Goal: Task Accomplishment & Management: Complete application form

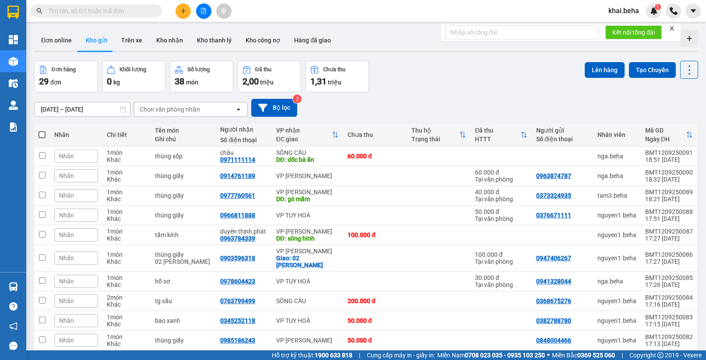
click at [185, 13] on icon "plus" at bounding box center [183, 11] width 6 height 6
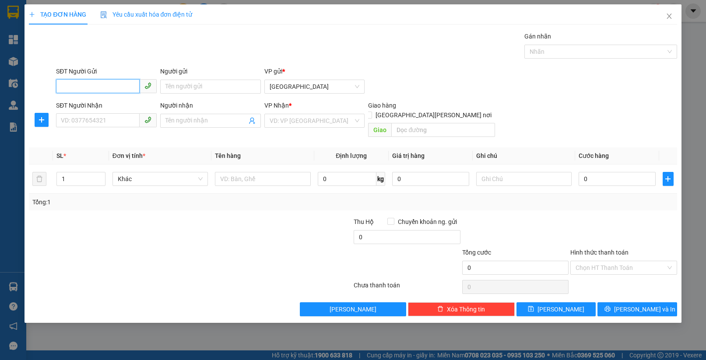
click at [110, 84] on input "SĐT Người Gửi" at bounding box center [98, 86] width 84 height 14
click at [105, 105] on div "0914064691" at bounding box center [106, 104] width 90 height 10
type input "0914064691"
click at [106, 120] on input "SĐT Người Nhận" at bounding box center [98, 120] width 84 height 14
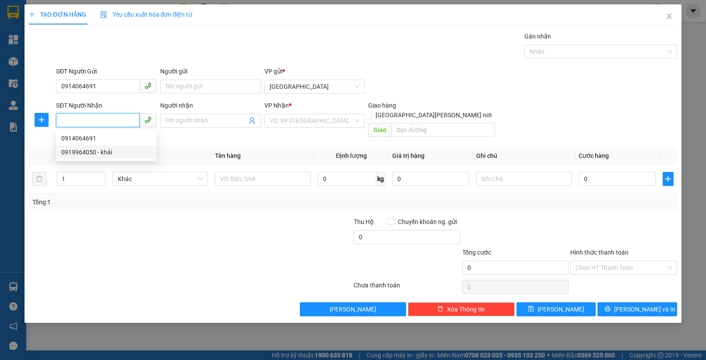
click at [95, 149] on div "0919964050 - khải" at bounding box center [106, 152] width 90 height 10
type input "0919964050"
type input "khải"
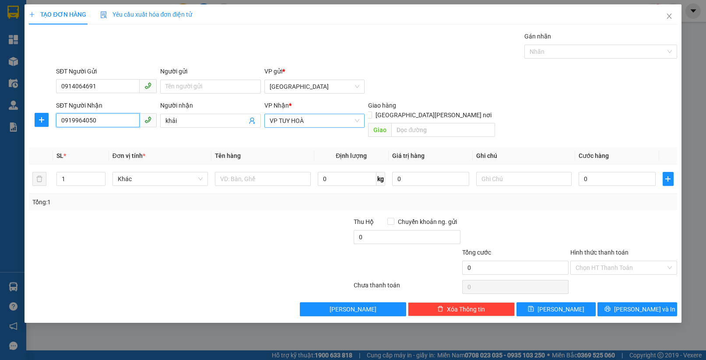
click at [318, 114] on div "VP TUY HOÀ" at bounding box center [314, 121] width 101 height 14
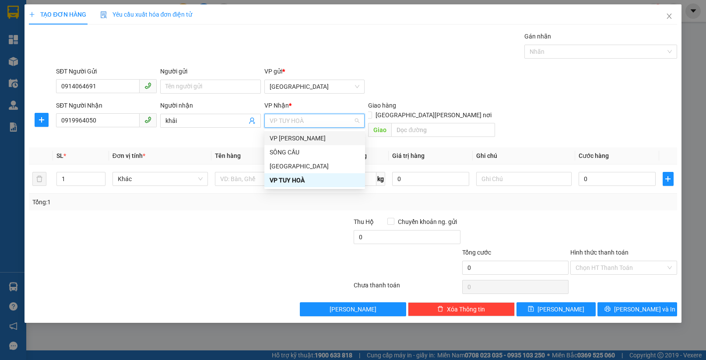
click at [295, 139] on div "VP [PERSON_NAME]" at bounding box center [314, 138] width 90 height 10
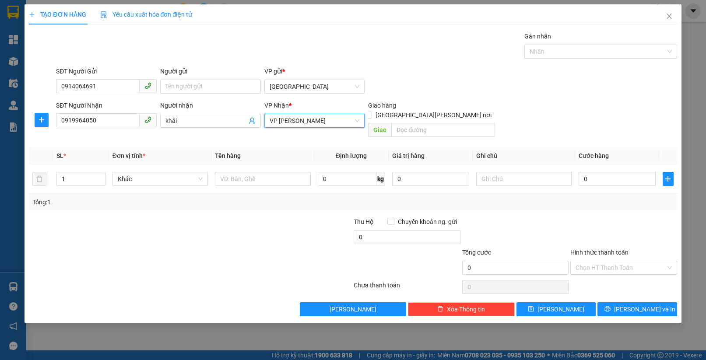
click at [280, 220] on div at bounding box center [299, 232] width 108 height 31
click at [406, 123] on input "search" at bounding box center [442, 130] width 103 height 14
click at [255, 172] on input "text" at bounding box center [262, 179] width 95 height 14
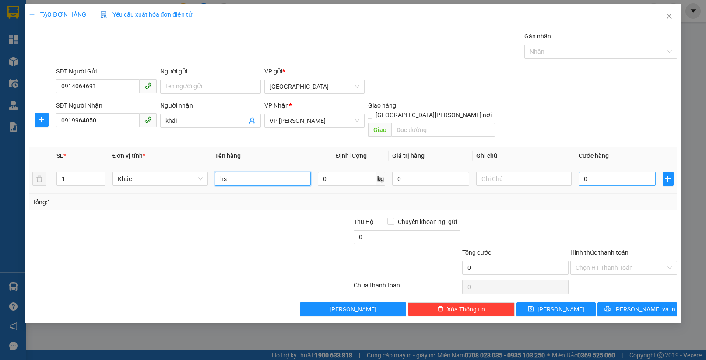
type input "hs"
click at [618, 172] on input "0" at bounding box center [616, 179] width 77 height 14
type input "5"
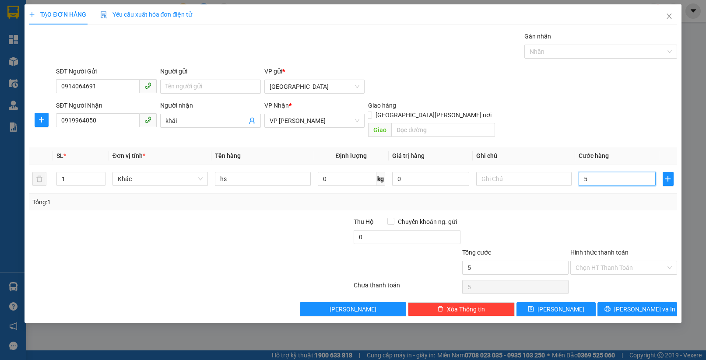
type input "50"
type input "50.000"
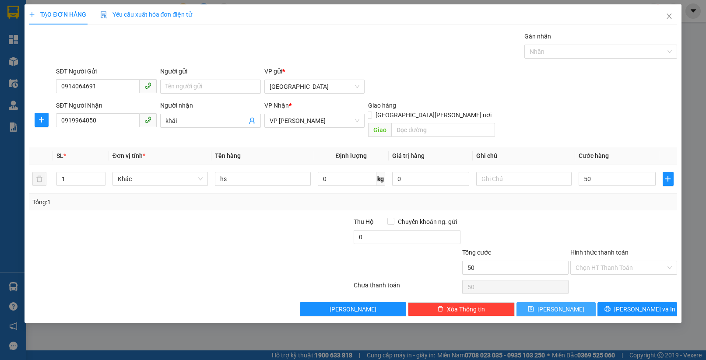
type input "50.000"
click at [564, 304] on span "[PERSON_NAME]" at bounding box center [560, 309] width 47 height 10
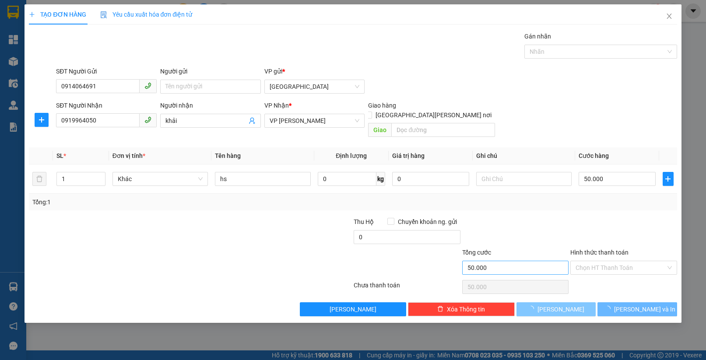
type input "0"
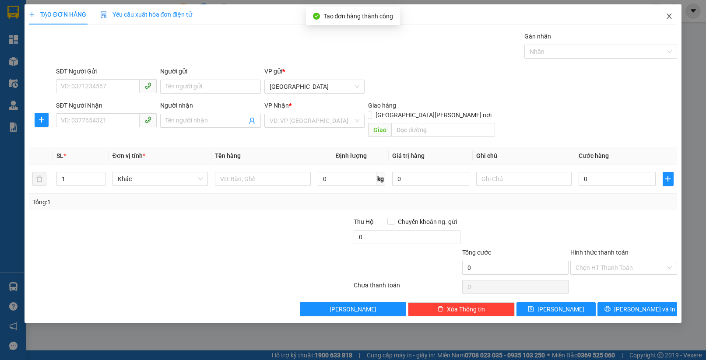
click at [670, 16] on icon "close" at bounding box center [668, 16] width 7 height 7
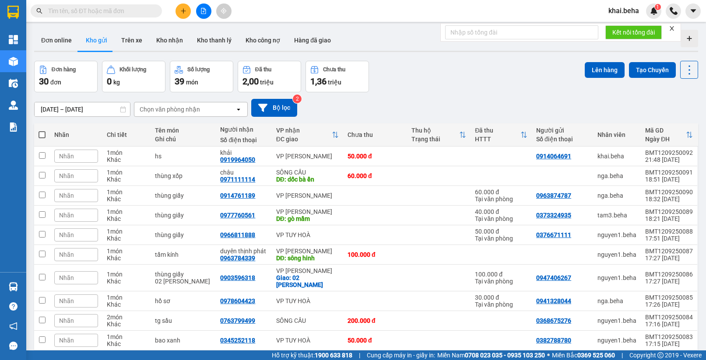
click at [111, 6] on input "text" at bounding box center [99, 11] width 103 height 10
paste input "0981090768"
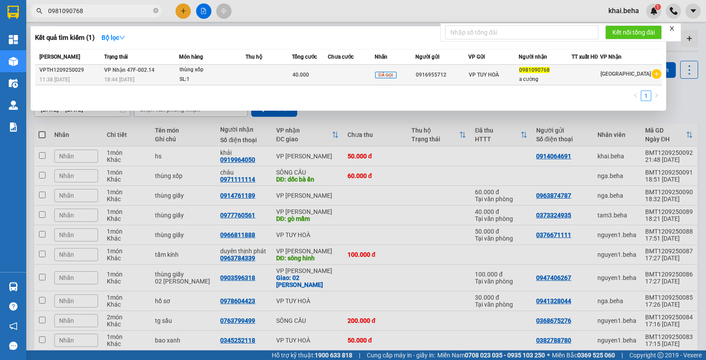
type input "0981090768"
click at [161, 79] on div "18:44 [DATE]" at bounding box center [141, 80] width 75 height 10
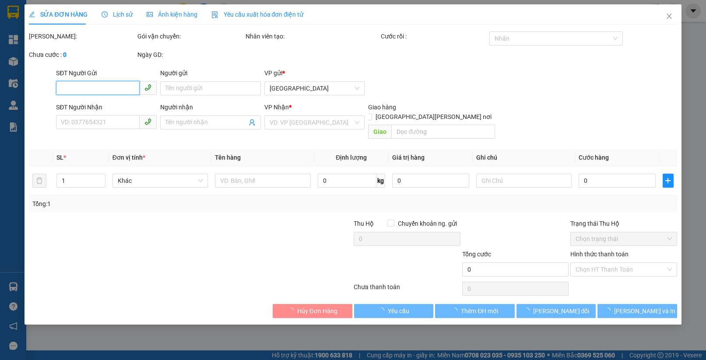
type input "0916955712"
type input "0981090768"
type input "a cường"
type input "40.000"
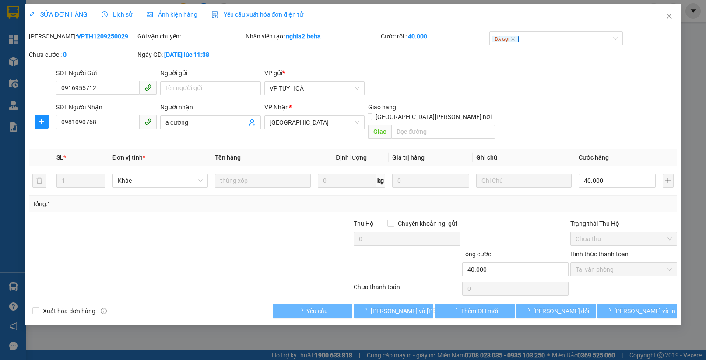
click at [122, 18] on span "Lịch sử" at bounding box center [116, 14] width 31 height 7
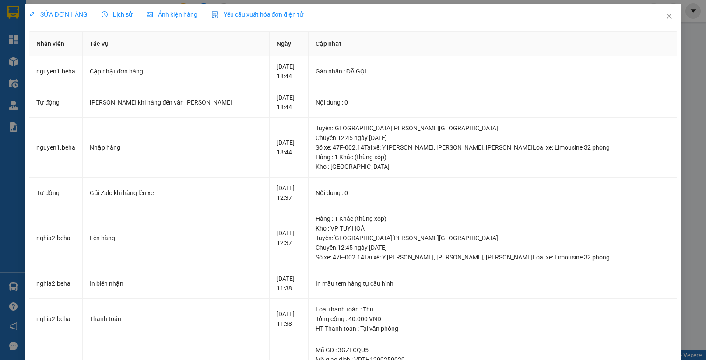
click at [167, 15] on span "Ảnh kiện hàng" at bounding box center [172, 14] width 51 height 7
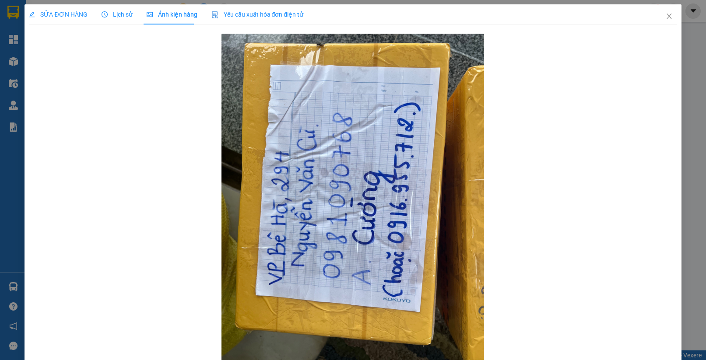
click at [61, 18] on span "SỬA ĐƠN HÀNG" at bounding box center [58, 14] width 58 height 7
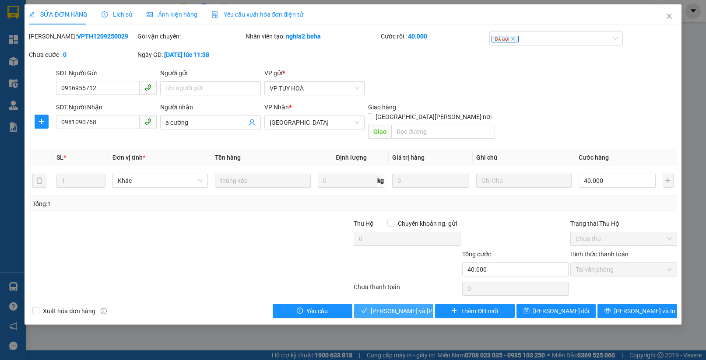
click at [402, 306] on span "[PERSON_NAME] và [PERSON_NAME] hàng" at bounding box center [429, 311] width 118 height 10
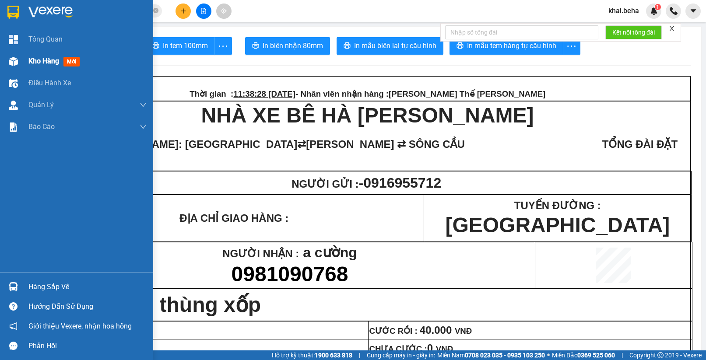
click at [14, 60] on img at bounding box center [13, 61] width 9 height 9
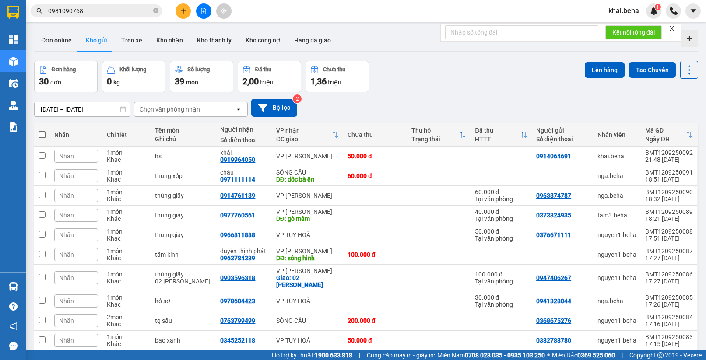
click at [92, 113] on div "ver 1.8.143 Đơn online Kho gửi Trên xe Kho [PERSON_NAME] [PERSON_NAME] [PERSON_…" at bounding box center [366, 206] width 671 height 360
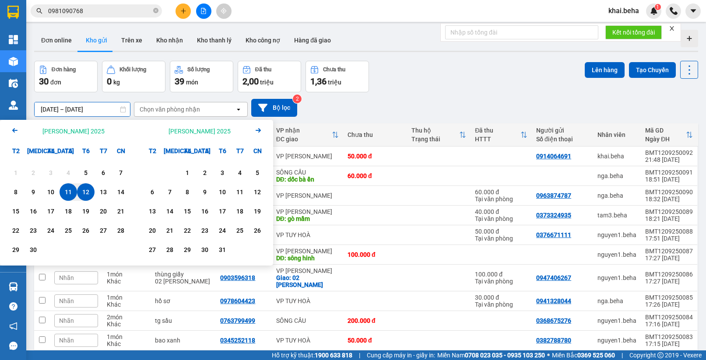
click at [85, 191] on div "12" at bounding box center [86, 192] width 12 height 10
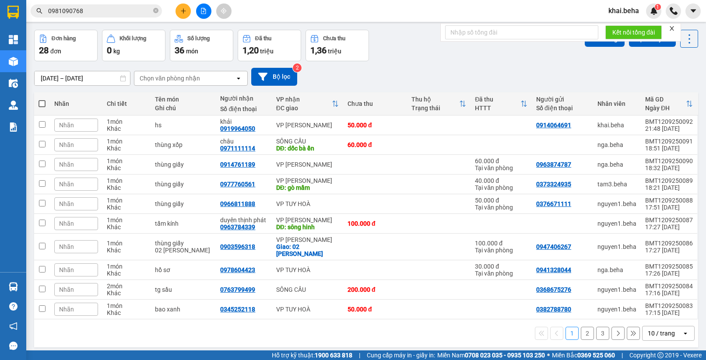
scroll to position [40, 0]
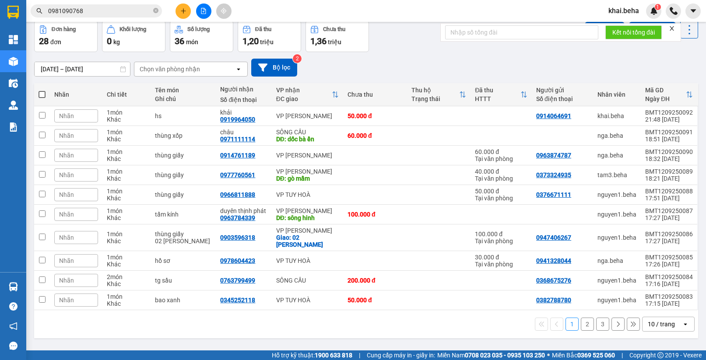
click at [586, 325] on button "2" at bounding box center [586, 324] width 13 height 13
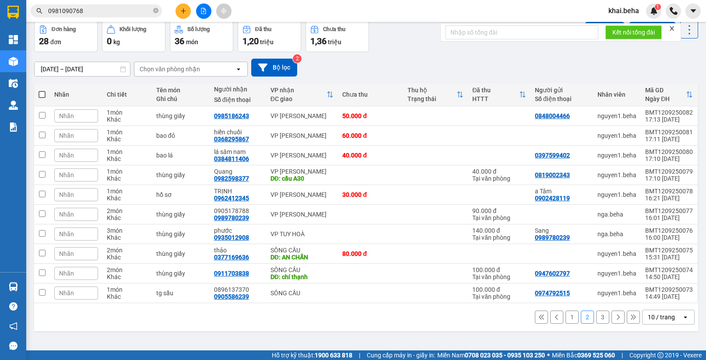
click at [596, 318] on button "3" at bounding box center [602, 317] width 13 height 13
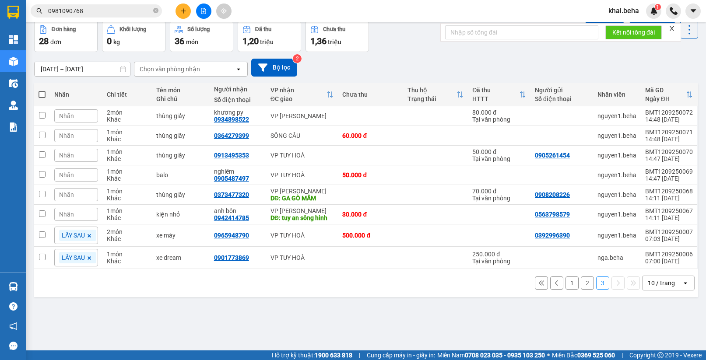
scroll to position [0, 0]
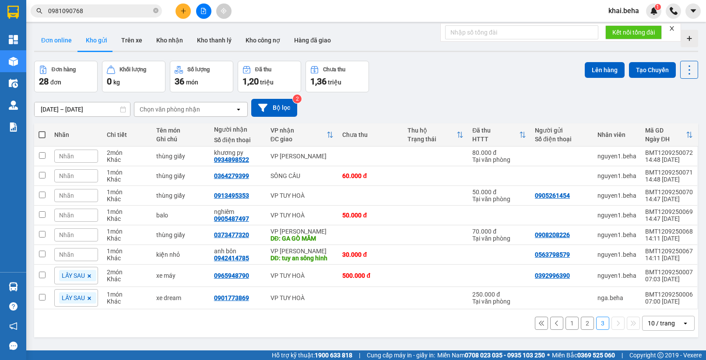
click at [53, 36] on button "Đơn online" at bounding box center [56, 40] width 45 height 21
type input "[DATE] – [DATE]"
